Goal: Task Accomplishment & Management: Manage account settings

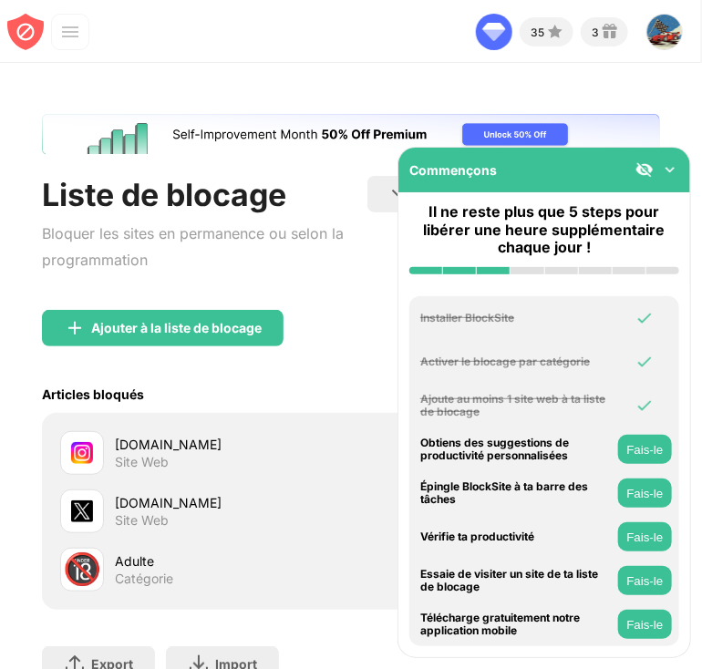
click at [642, 161] on div "Commençons" at bounding box center [544, 170] width 292 height 45
click at [645, 161] on div "Commençons" at bounding box center [544, 170] width 292 height 45
click at [585, 171] on div "Commençons" at bounding box center [544, 170] width 292 height 45
click at [529, 190] on div "Commençons" at bounding box center [544, 170] width 292 height 45
click at [642, 172] on img at bounding box center [644, 169] width 18 height 18
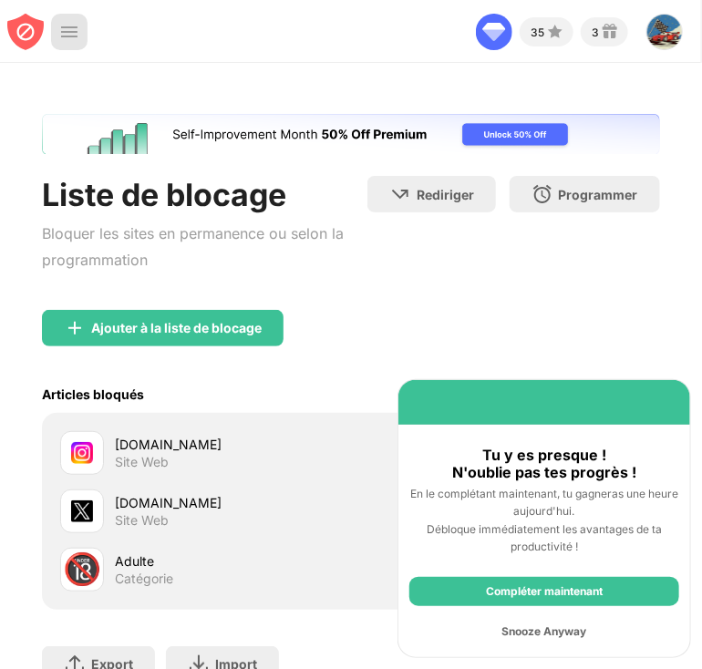
click at [69, 30] on img at bounding box center [69, 32] width 18 height 18
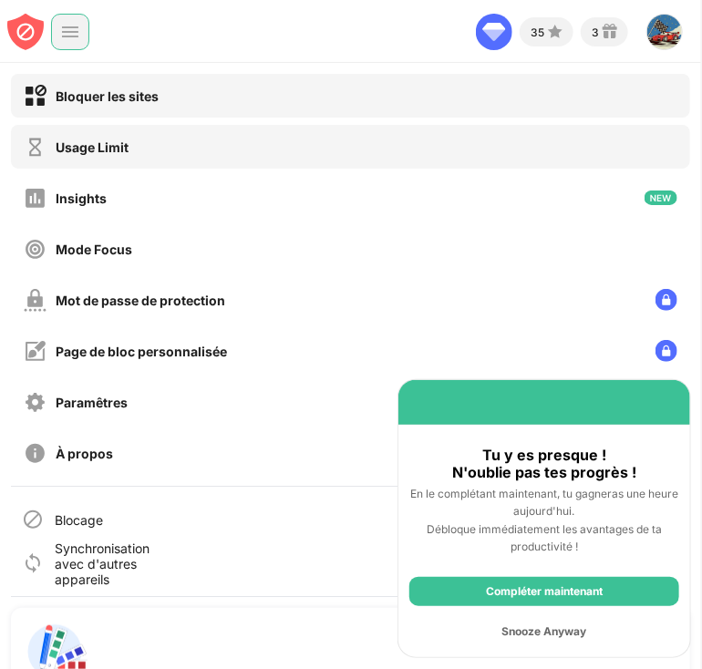
click at [132, 159] on div "Usage Limit" at bounding box center [350, 147] width 679 height 44
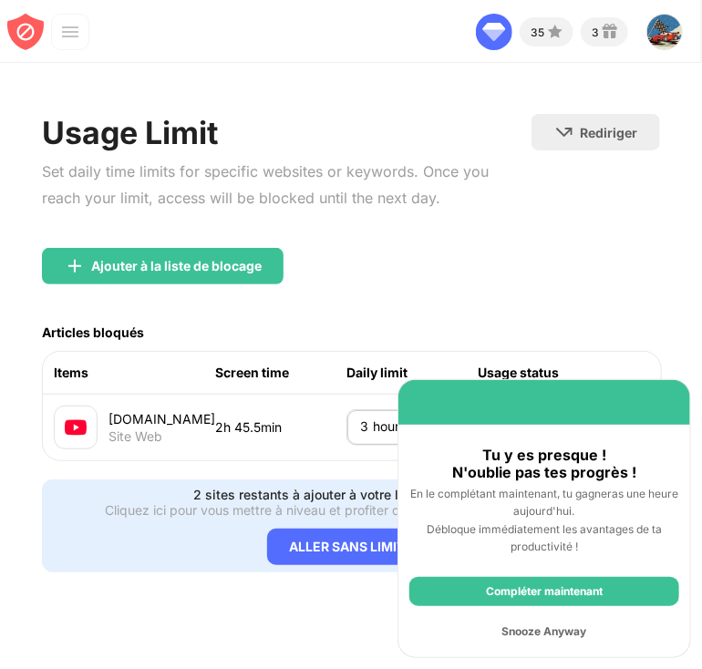
click at [549, 628] on div "Snooze Anyway" at bounding box center [544, 631] width 270 height 29
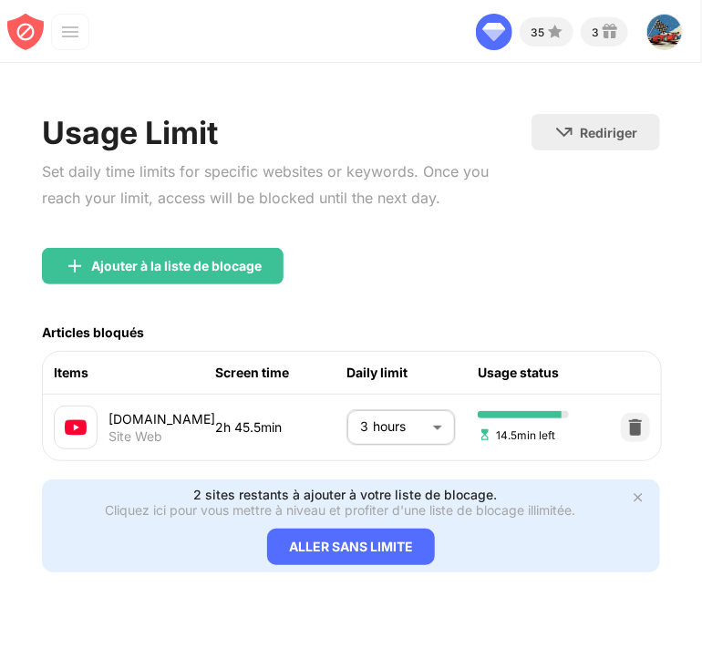
click at [388, 429] on body "35 3 [PERSON_NAME] View Account Insights Premium Rewards Settings Support Log O…" at bounding box center [351, 334] width 702 height 669
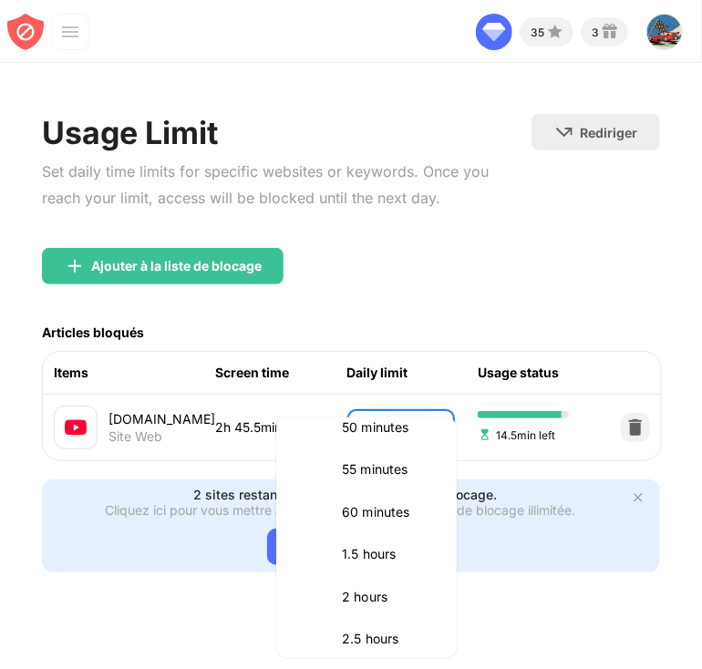
scroll to position [474, 0]
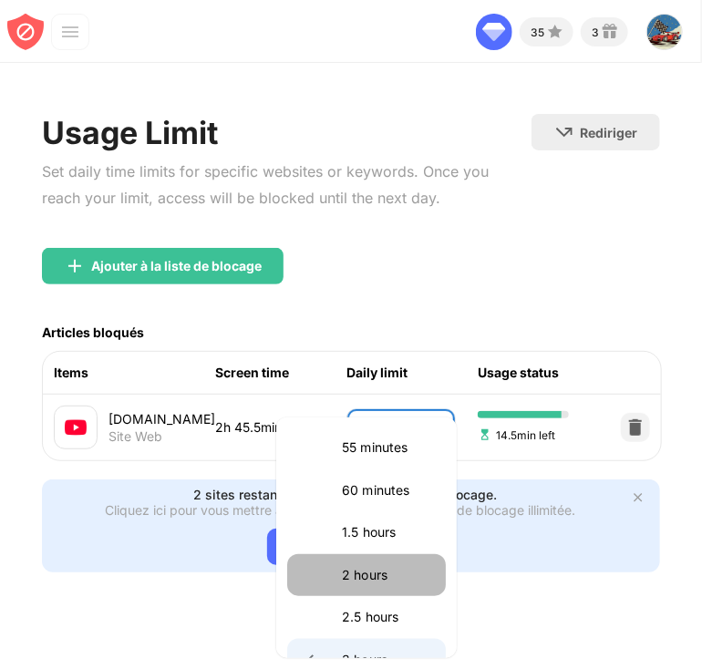
click at [388, 572] on p "2 hours" at bounding box center [388, 575] width 93 height 20
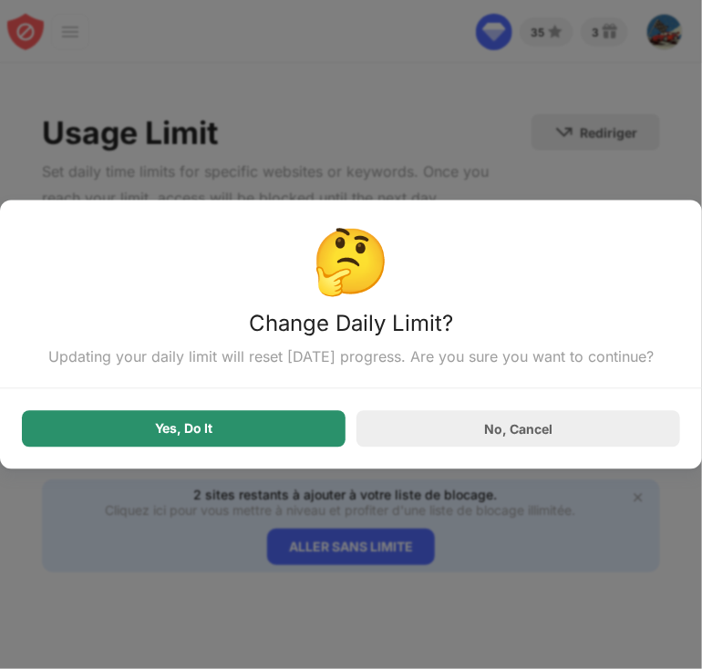
click at [293, 434] on div "Yes, Do It" at bounding box center [184, 429] width 324 height 36
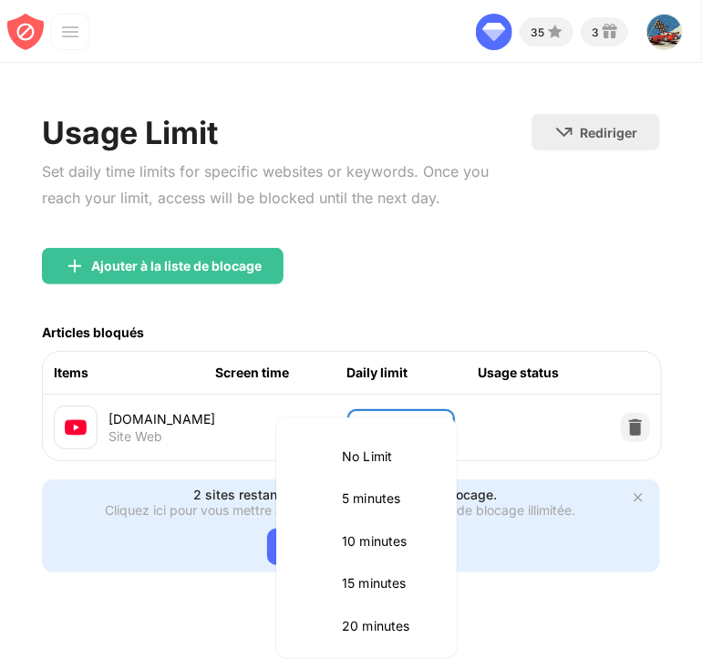
click at [356, 430] on body "35 3 [PERSON_NAME] View Account Insights Premium Rewards Settings Support Log O…" at bounding box center [351, 334] width 702 height 669
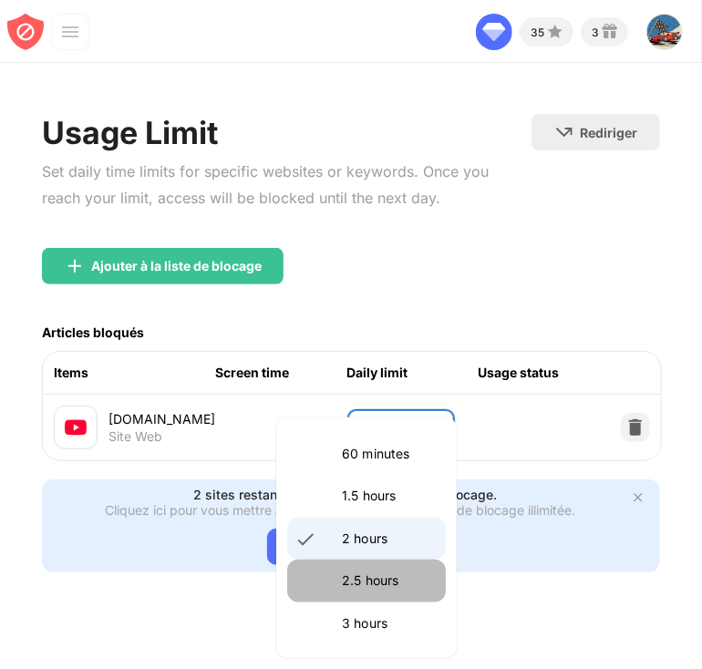
drag, startPoint x: 401, startPoint y: 588, endPoint x: 399, endPoint y: 577, distance: 11.1
click at [400, 583] on p "2.5 hours" at bounding box center [388, 581] width 93 height 20
type input "***"
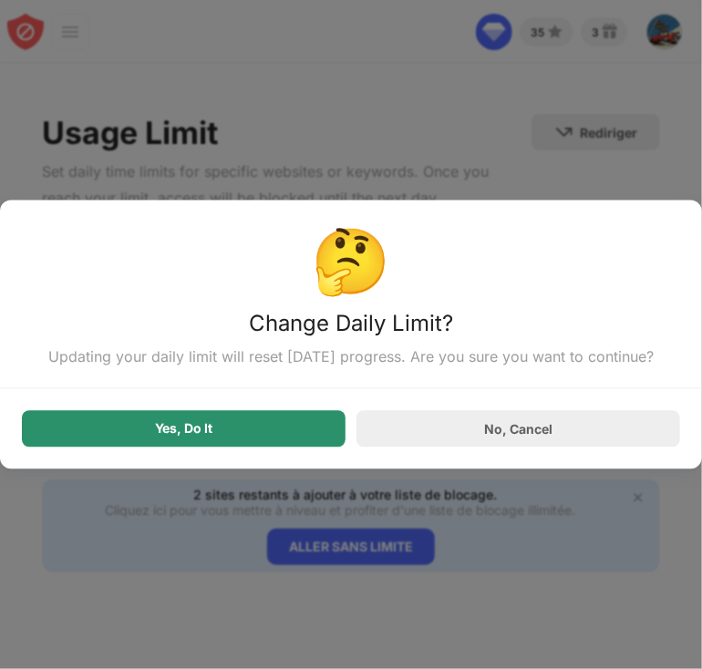
click at [259, 435] on div "Yes, Do It" at bounding box center [184, 429] width 324 height 36
